Goal: Task Accomplishment & Management: Complete application form

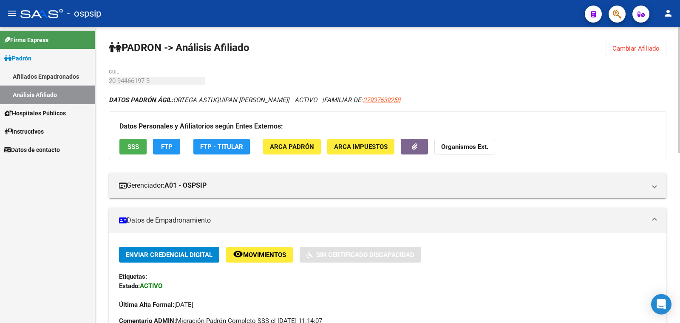
scroll to position [266, 0]
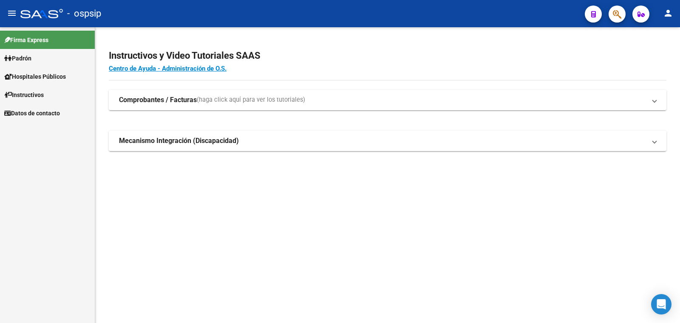
click at [27, 57] on span "Padrón" at bounding box center [17, 58] width 27 height 9
click at [37, 93] on link "Análisis Afiliado" at bounding box center [47, 94] width 95 height 18
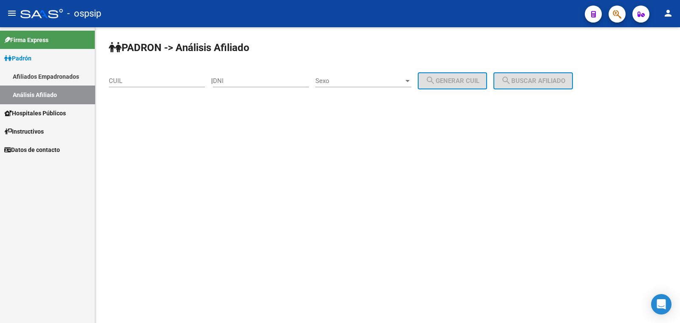
click at [246, 76] on div "DNI" at bounding box center [261, 78] width 96 height 18
type input "35317902"
click at [388, 78] on span "Sexo" at bounding box center [359, 81] width 88 height 8
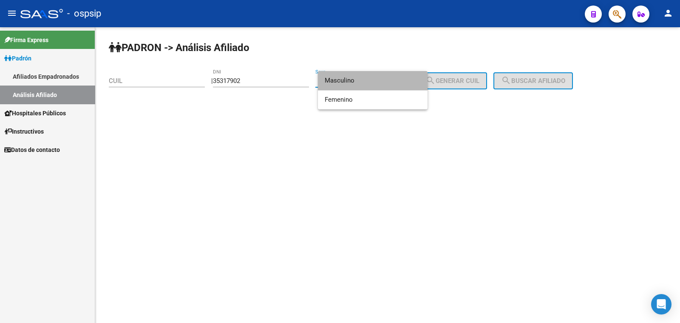
click at [388, 78] on span "Masculino" at bounding box center [373, 80] width 96 height 19
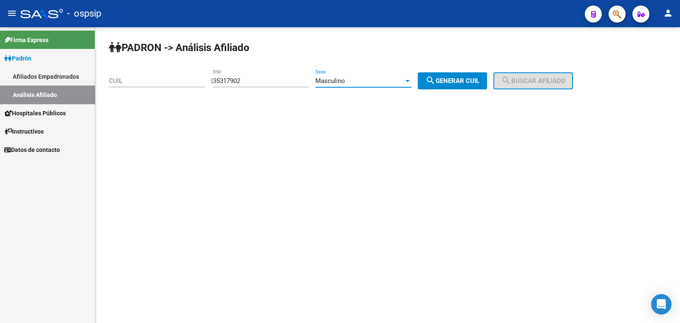
click at [461, 84] on span "search Generar CUIL" at bounding box center [452, 81] width 54 height 8
type input "20-35317902-1"
click at [511, 77] on mat-icon "search" at bounding box center [506, 80] width 10 height 10
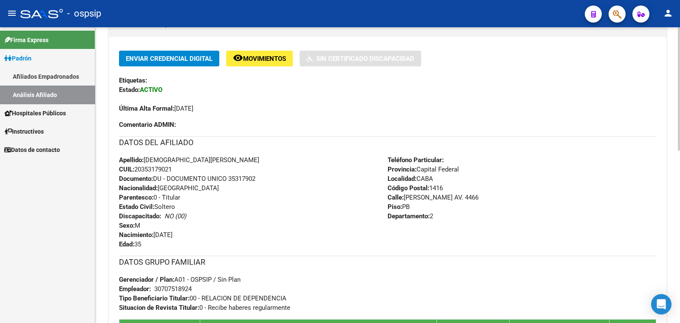
scroll to position [212, 0]
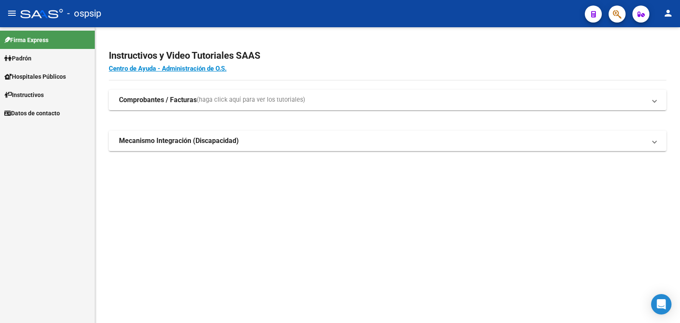
click at [29, 57] on span "Padrón" at bounding box center [17, 58] width 27 height 9
click at [45, 96] on link "Análisis Afiliado" at bounding box center [47, 94] width 95 height 18
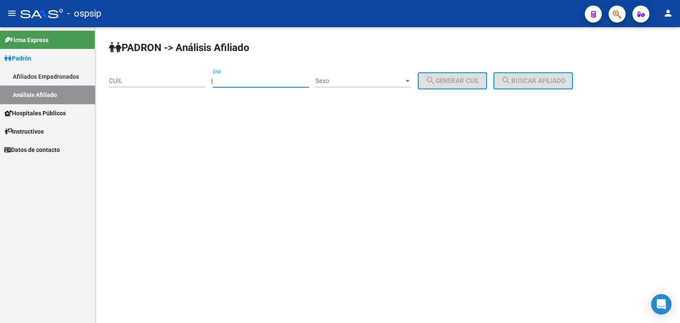
click at [264, 79] on input "DNI" at bounding box center [261, 81] width 96 height 8
type input "20547803"
click at [360, 80] on span "Sexo" at bounding box center [359, 81] width 88 height 8
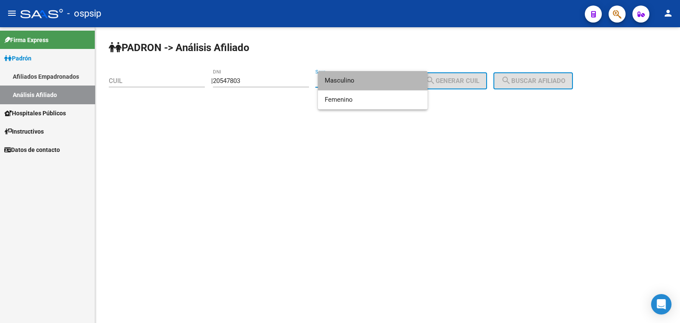
click at [363, 79] on span "Masculino" at bounding box center [373, 80] width 96 height 19
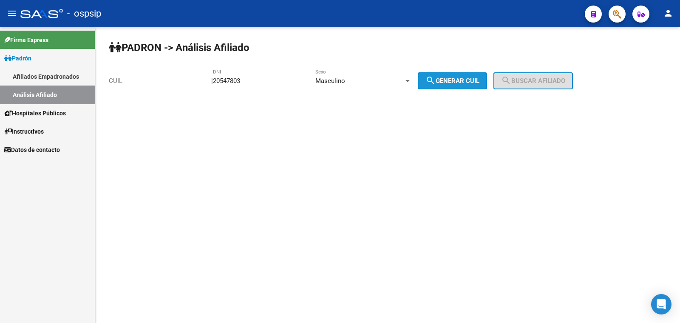
click at [479, 79] on span "search Generar CUIL" at bounding box center [452, 81] width 54 height 8
type input "20-20547803-6"
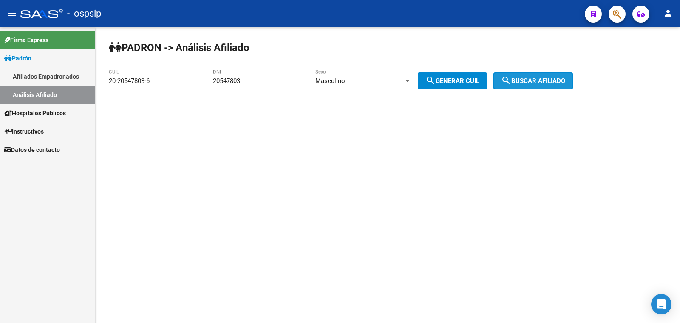
click at [543, 82] on span "search Buscar afiliado" at bounding box center [533, 81] width 64 height 8
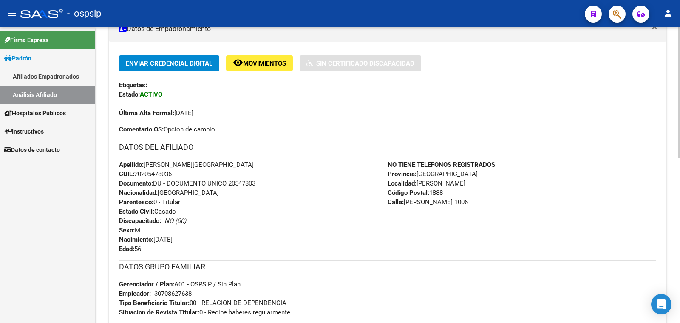
scroll to position [212, 0]
